Goal: Find specific page/section: Find specific page/section

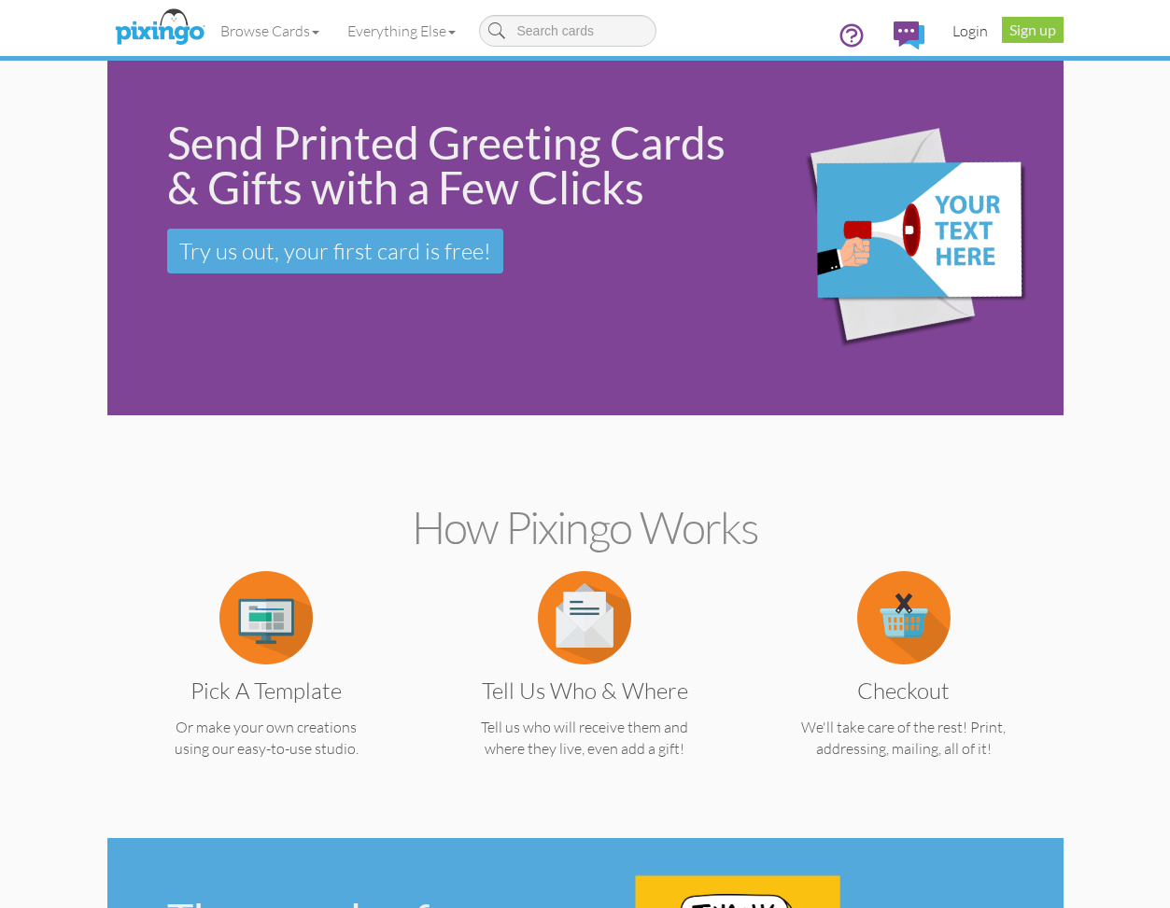
click at [969, 37] on link "Login" at bounding box center [969, 30] width 63 height 47
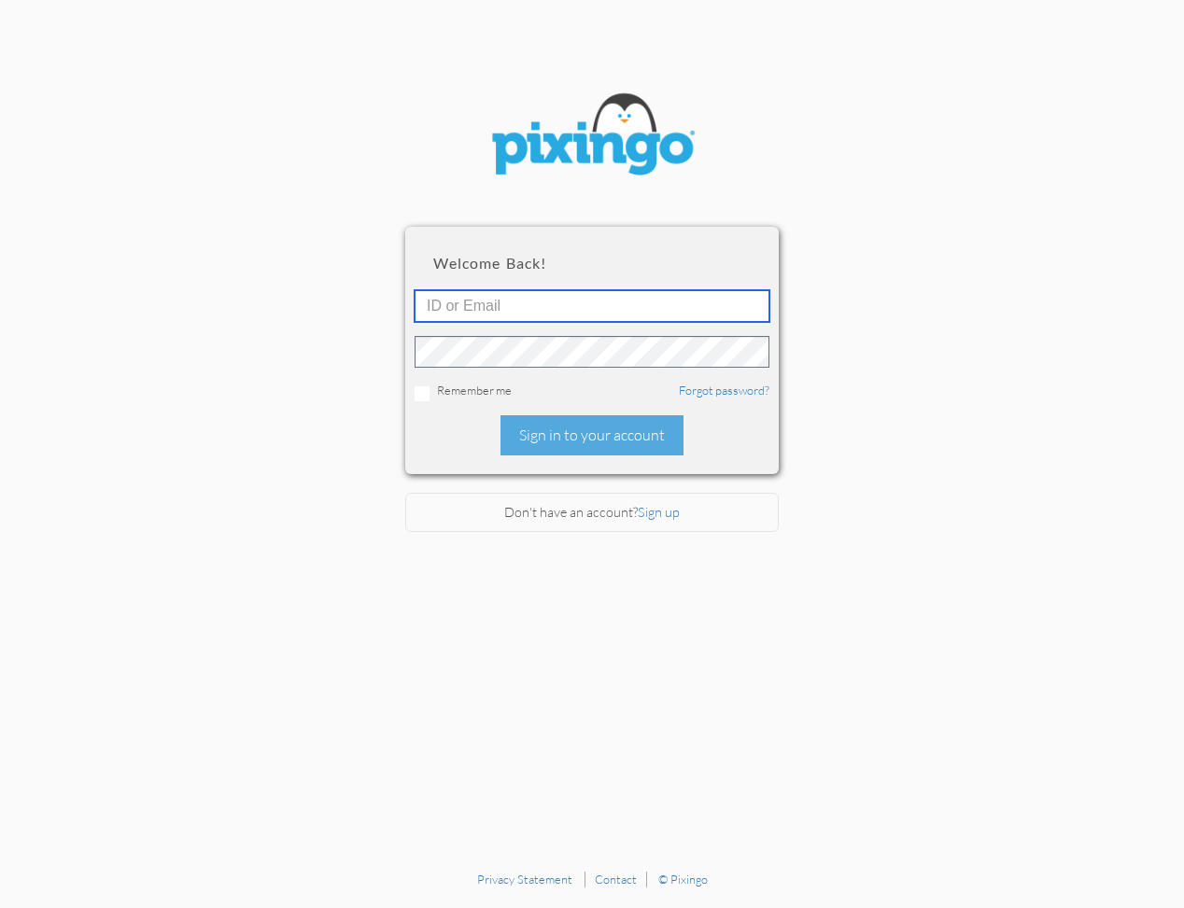
type input "[EMAIL_ADDRESS][DOMAIN_NAME]"
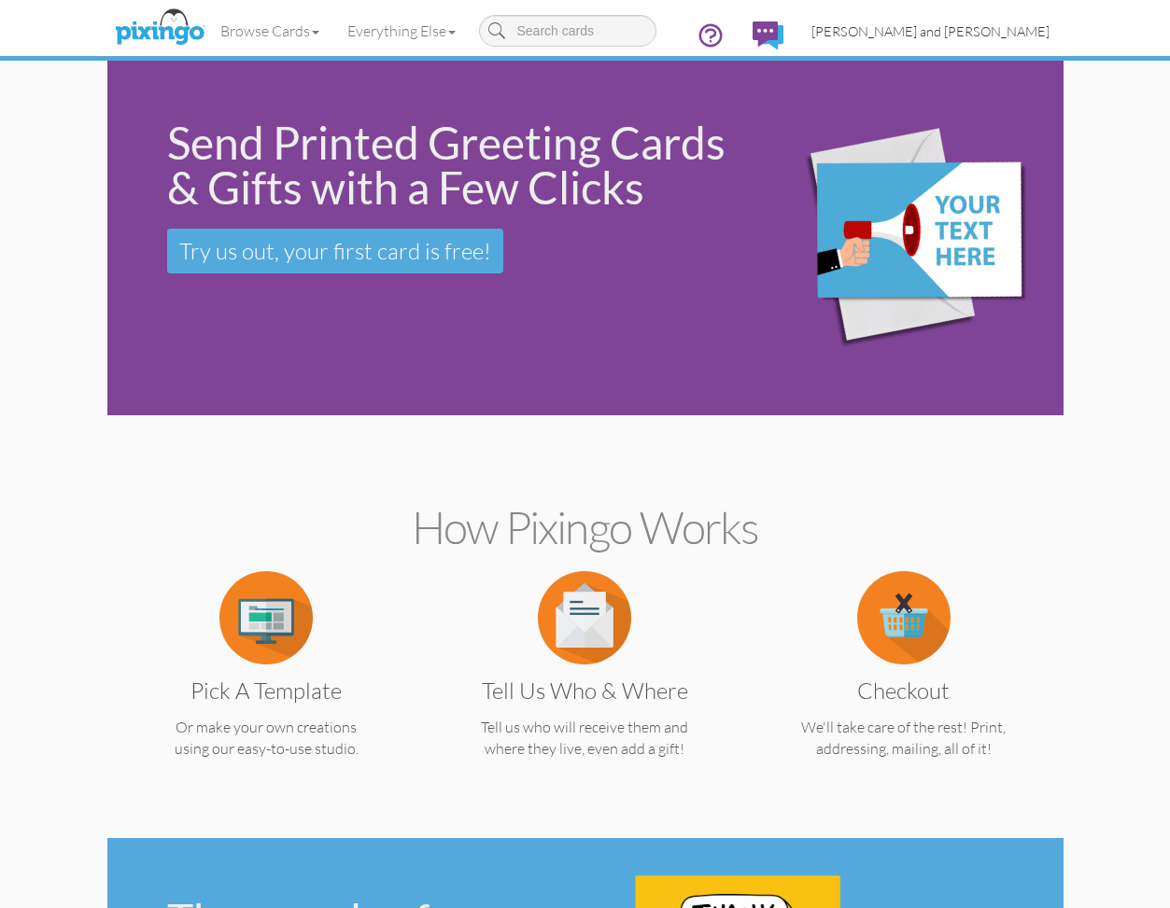
click at [969, 41] on link "[PERSON_NAME] and [PERSON_NAME]" at bounding box center [930, 31] width 266 height 48
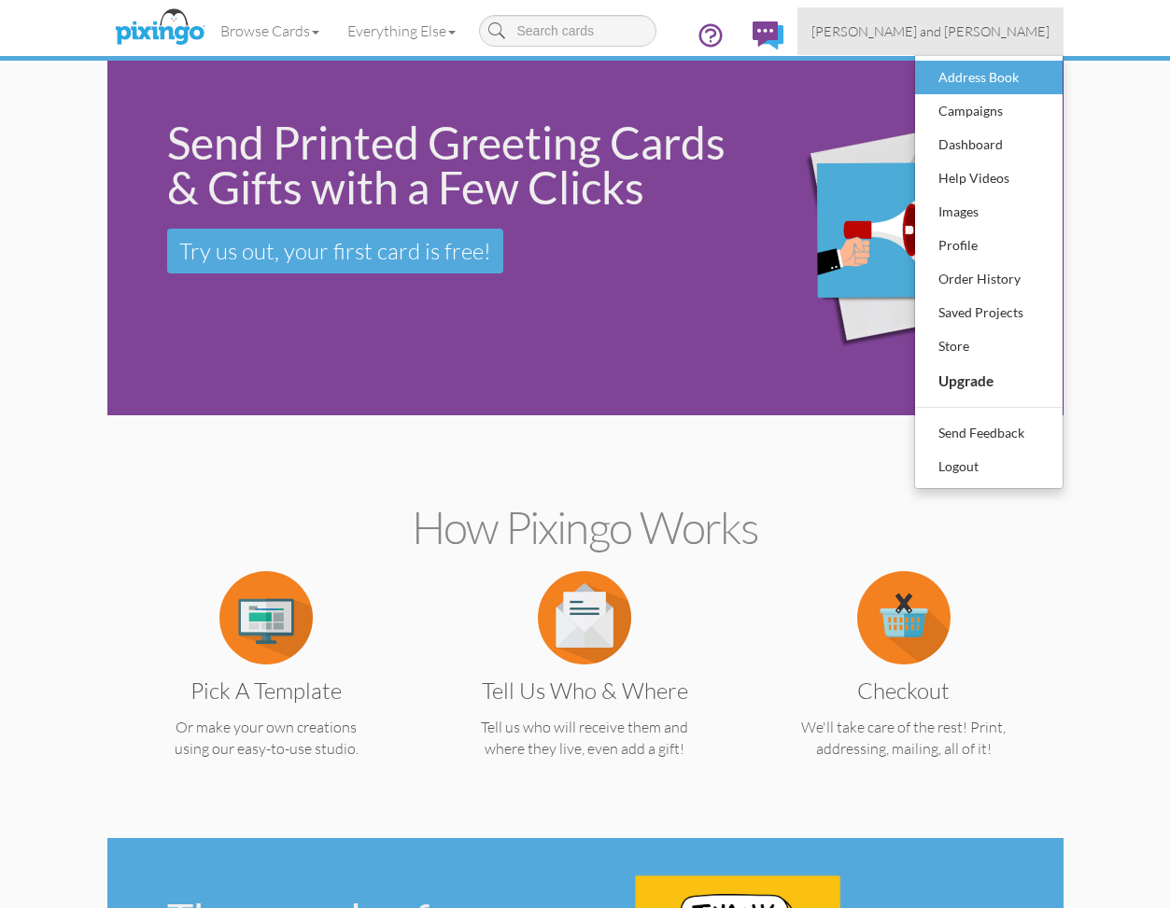
click at [968, 77] on div "Address Book" at bounding box center [989, 77] width 110 height 28
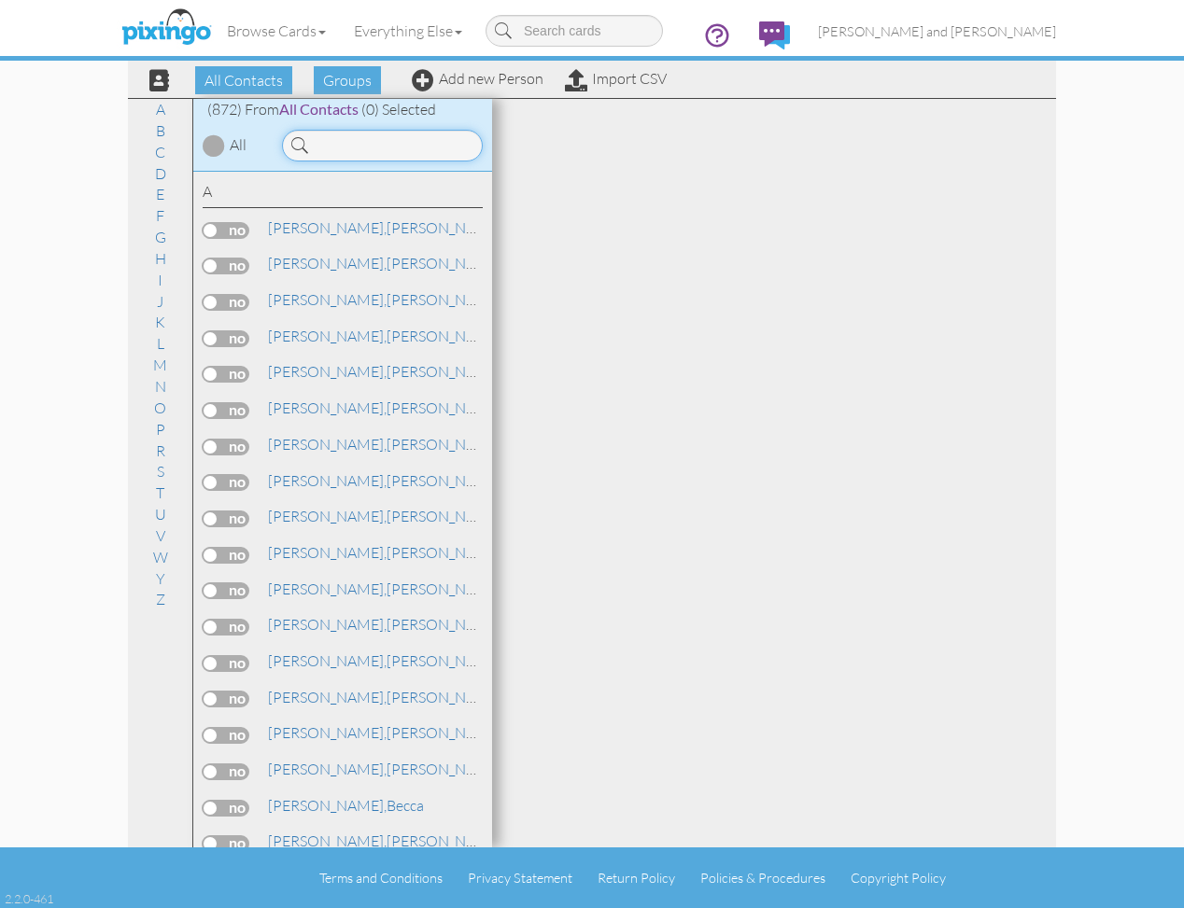
click at [416, 147] on input at bounding box center [382, 146] width 201 height 32
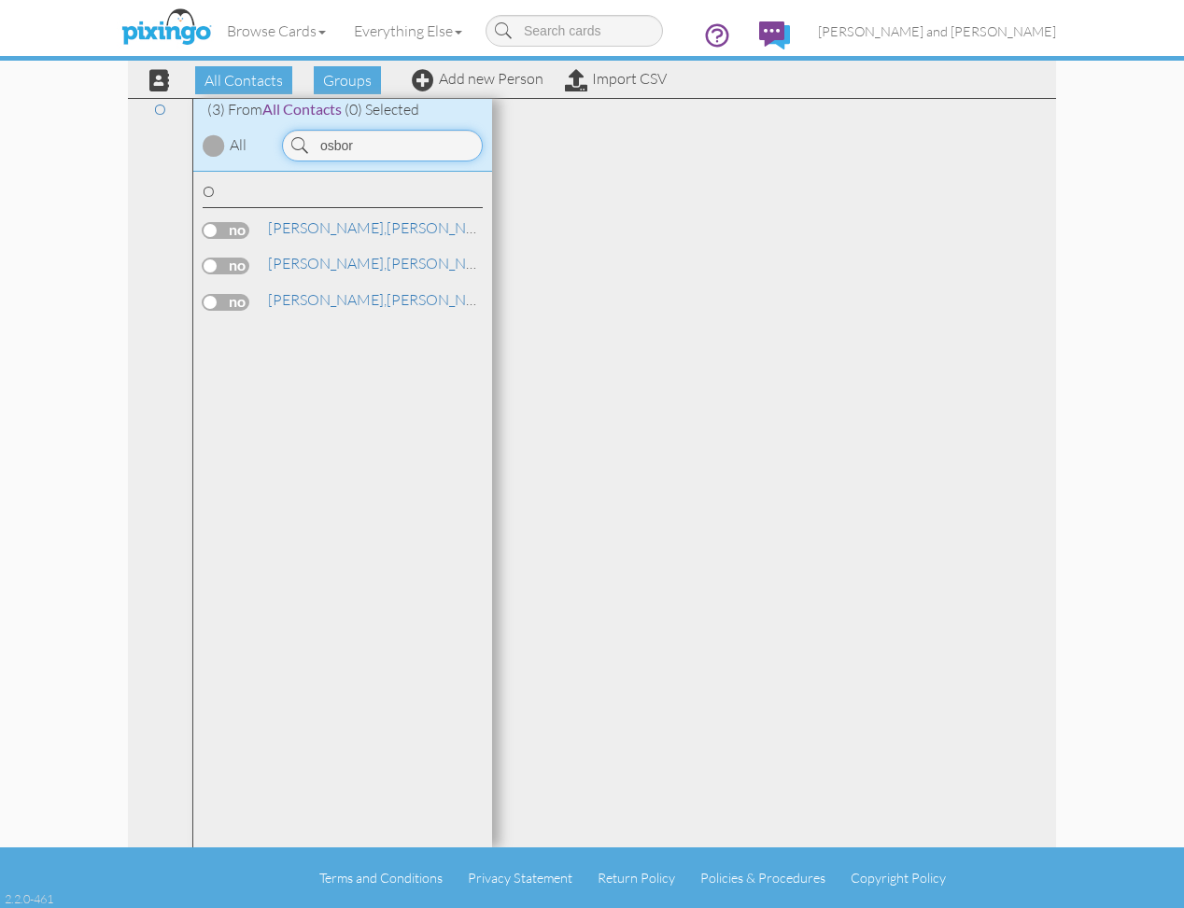
type input "[PERSON_NAME]"
